Goal: Communication & Community: Answer question/provide support

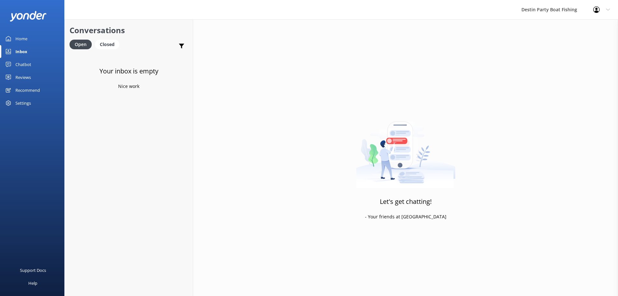
click at [36, 74] on link "Reviews" at bounding box center [32, 77] width 64 height 13
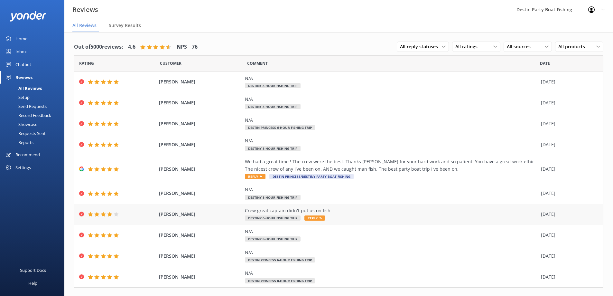
click at [319, 217] on icon at bounding box center [320, 218] width 3 height 3
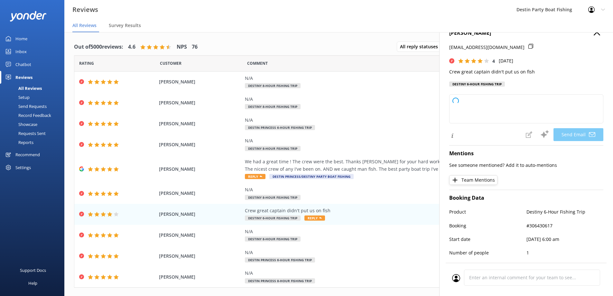
type textarea "Hi [PERSON_NAME], thank you for your feedback and for recognizing our crew! We’…"
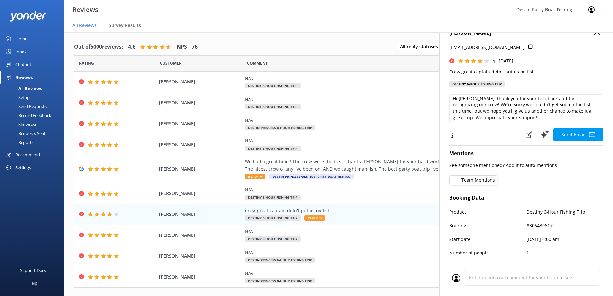
scroll to position [3, 0]
click at [571, 135] on button "Send Email" at bounding box center [579, 134] width 50 height 13
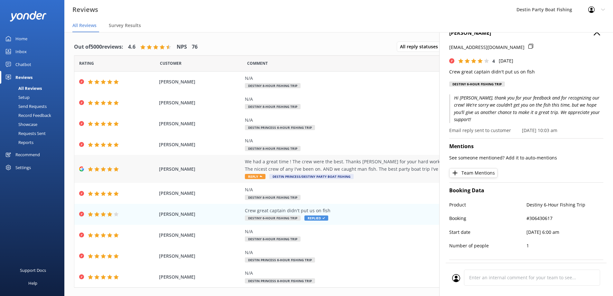
click at [251, 175] on span "Reply" at bounding box center [255, 176] width 21 height 5
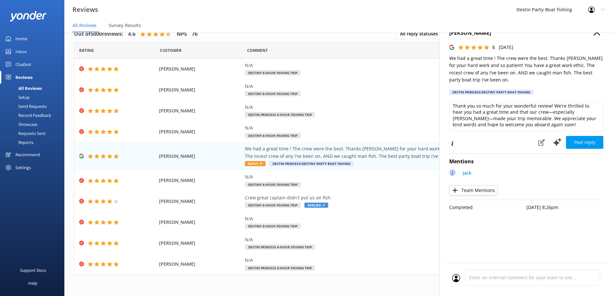
scroll to position [0, 0]
drag, startPoint x: 552, startPoint y: 109, endPoint x: 476, endPoint y: 109, distance: 75.7
click at [476, 109] on textarea "Thank you so much for your wonderful review! We're thrilled to hear you had a g…" at bounding box center [526, 116] width 154 height 29
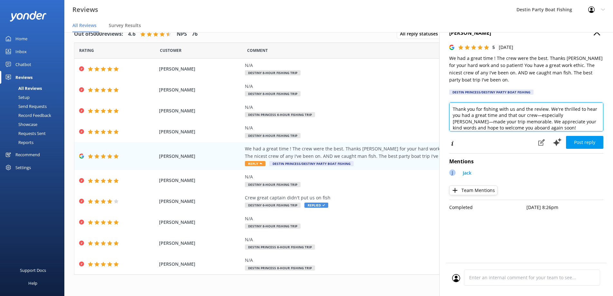
scroll to position [3, 0]
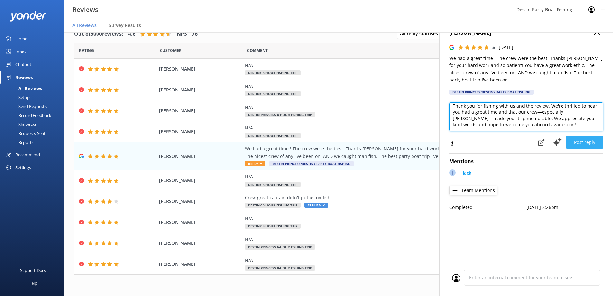
type textarea "Thank you for fishing with us and the review. We're thrilled to hear you had a …"
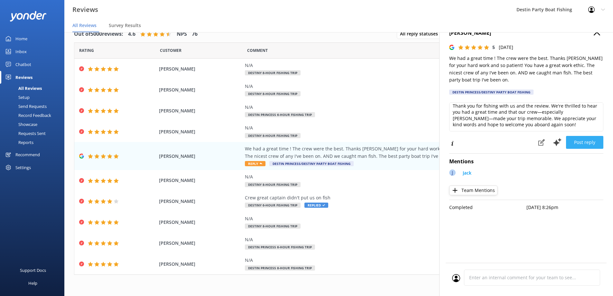
click at [582, 144] on button "Post reply" at bounding box center [584, 142] width 37 height 13
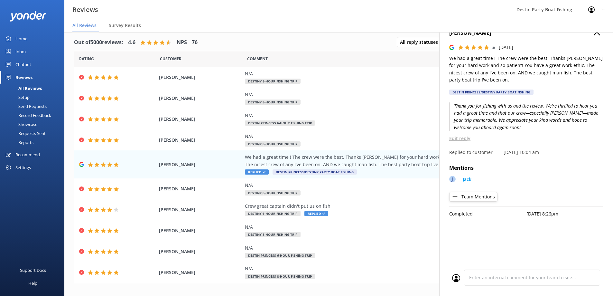
scroll to position [0, 0]
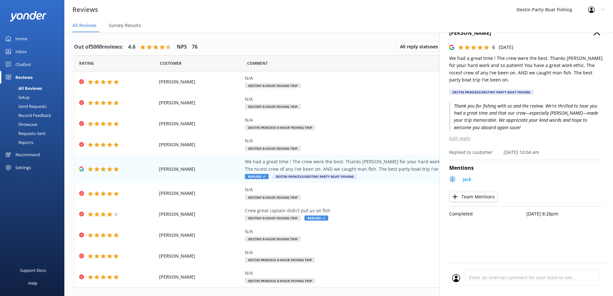
click at [596, 34] on use "button" at bounding box center [597, 32] width 6 height 6
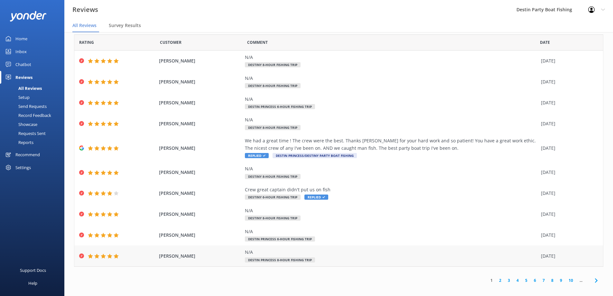
scroll to position [13, 0]
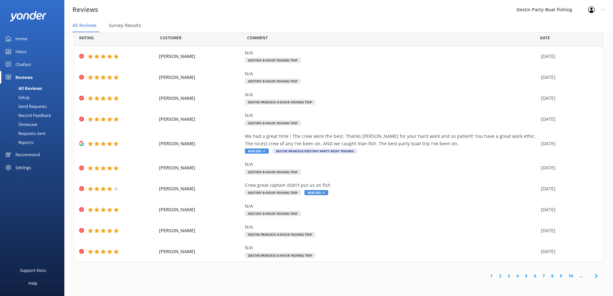
click at [496, 275] on link "2" at bounding box center [500, 276] width 9 height 6
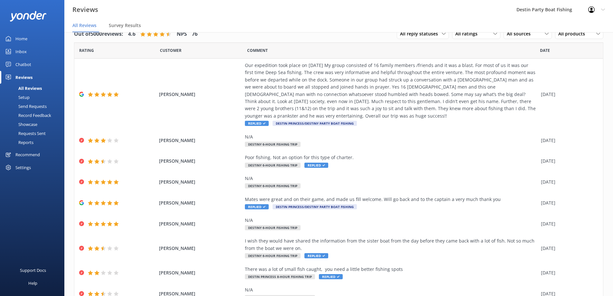
click at [24, 40] on div "Home" at bounding box center [21, 38] width 12 height 13
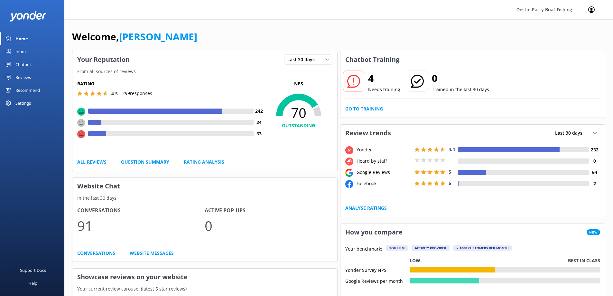
click at [23, 40] on div "Home" at bounding box center [21, 38] width 13 height 13
